Goal: Transaction & Acquisition: Subscribe to service/newsletter

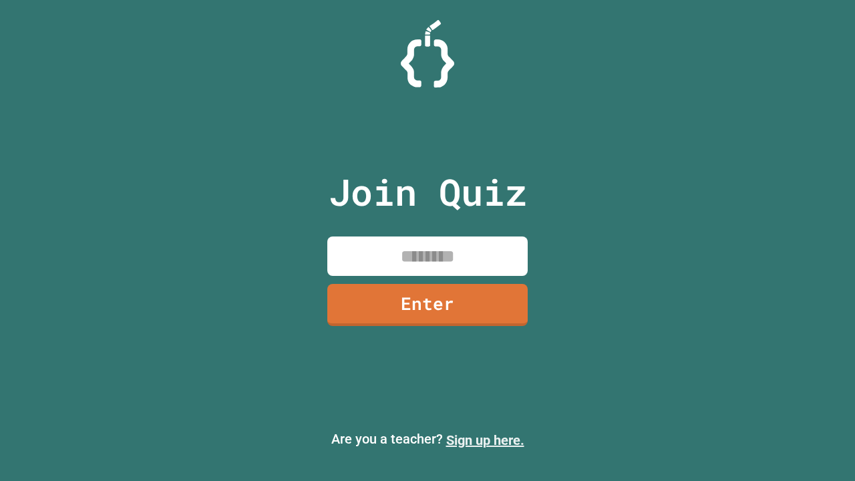
click at [485, 440] on link "Sign up here." at bounding box center [485, 440] width 78 height 16
